Goal: Check status: Check status

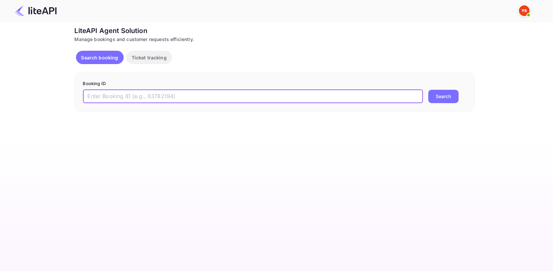
click at [173, 100] on input "text" at bounding box center [253, 96] width 340 height 13
type input "9017732"
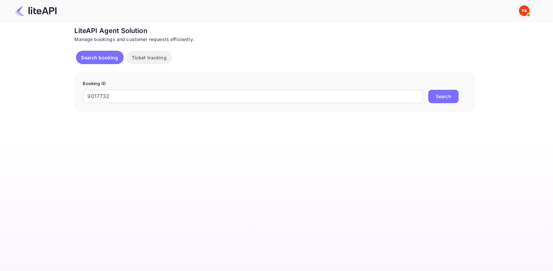
click at [448, 99] on button "Search" at bounding box center [443, 96] width 30 height 13
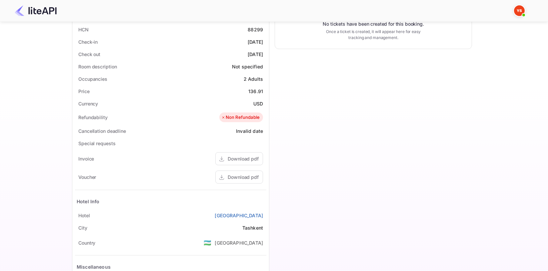
scroll to position [167, 0]
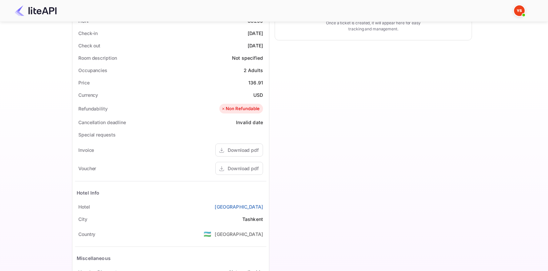
click at [256, 79] on div "136.91" at bounding box center [255, 82] width 15 height 7
copy div "136.91"
click at [259, 91] on div "USD" at bounding box center [258, 94] width 10 height 7
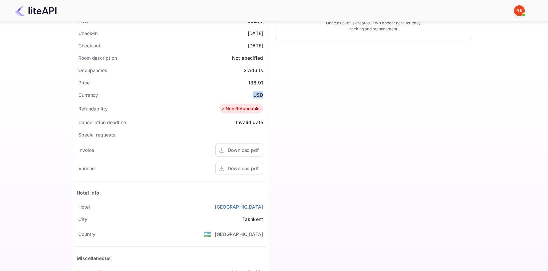
copy div "USD"
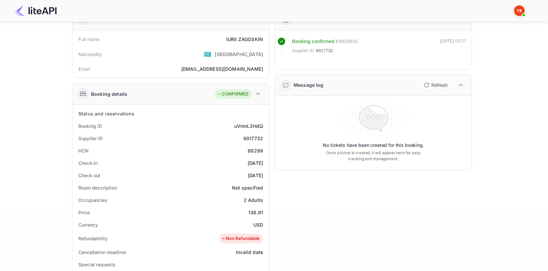
scroll to position [0, 0]
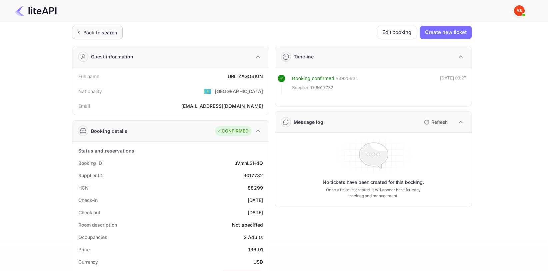
click at [86, 33] on div "Back to search" at bounding box center [100, 32] width 34 height 7
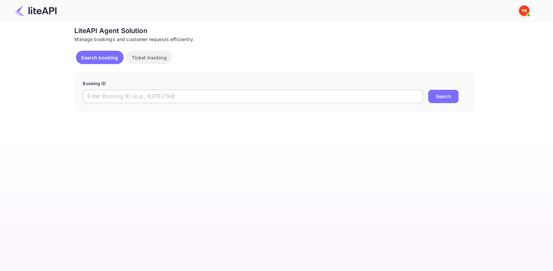
click at [171, 98] on input "text" at bounding box center [253, 96] width 340 height 13
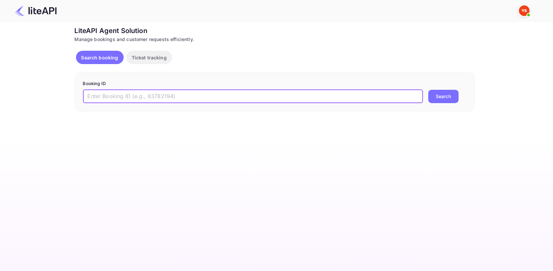
paste input "9017732"
type input "9017732"
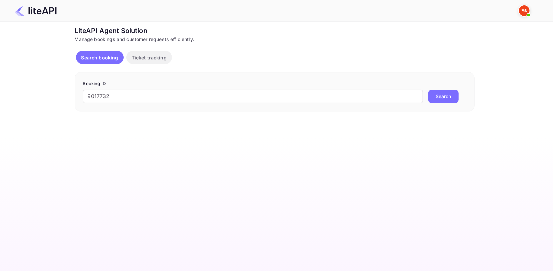
click at [434, 97] on button "Search" at bounding box center [443, 96] width 30 height 13
